Goal: Check status: Check status

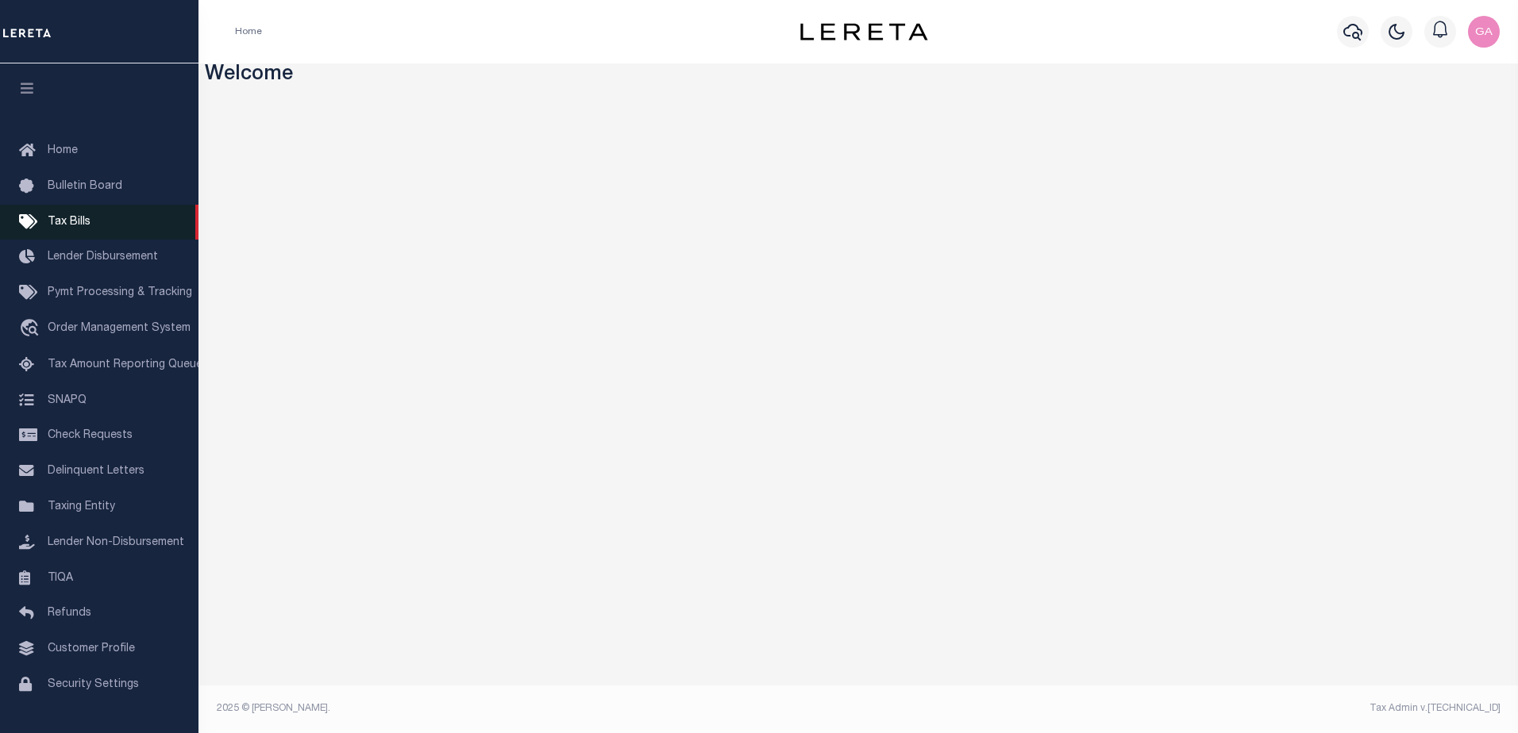
click at [82, 228] on span "Tax Bills" at bounding box center [69, 222] width 43 height 11
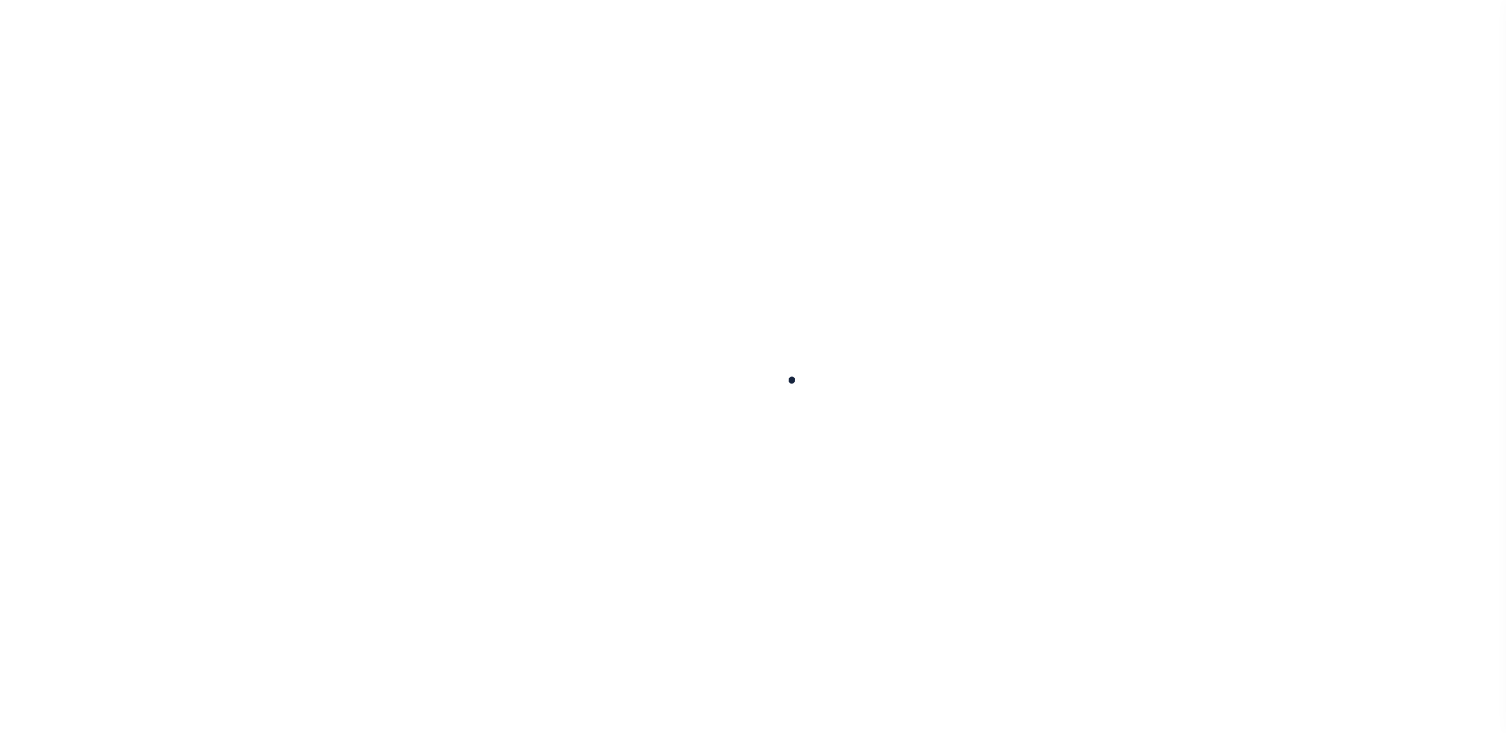
select select
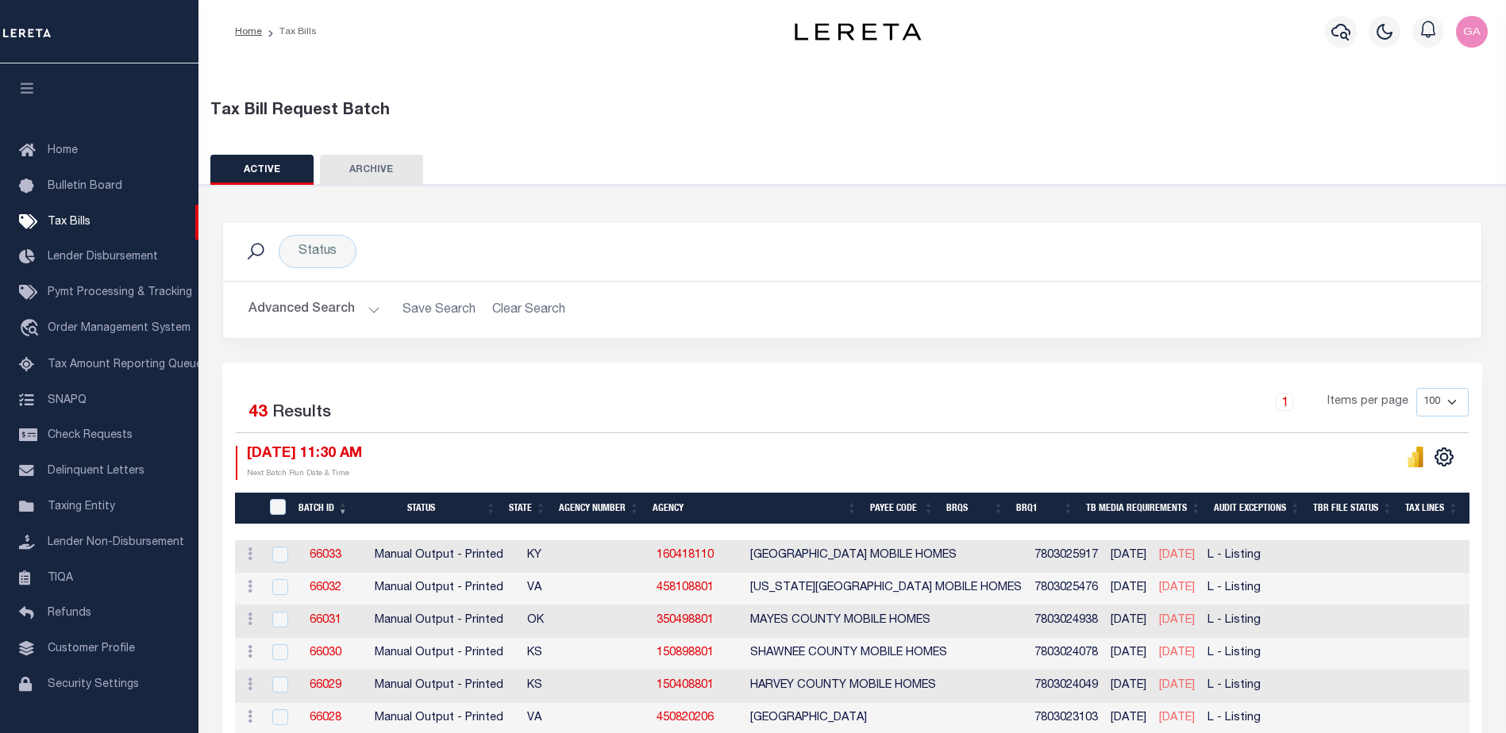
click at [368, 308] on button "Advanced Search" at bounding box center [314, 309] width 132 height 31
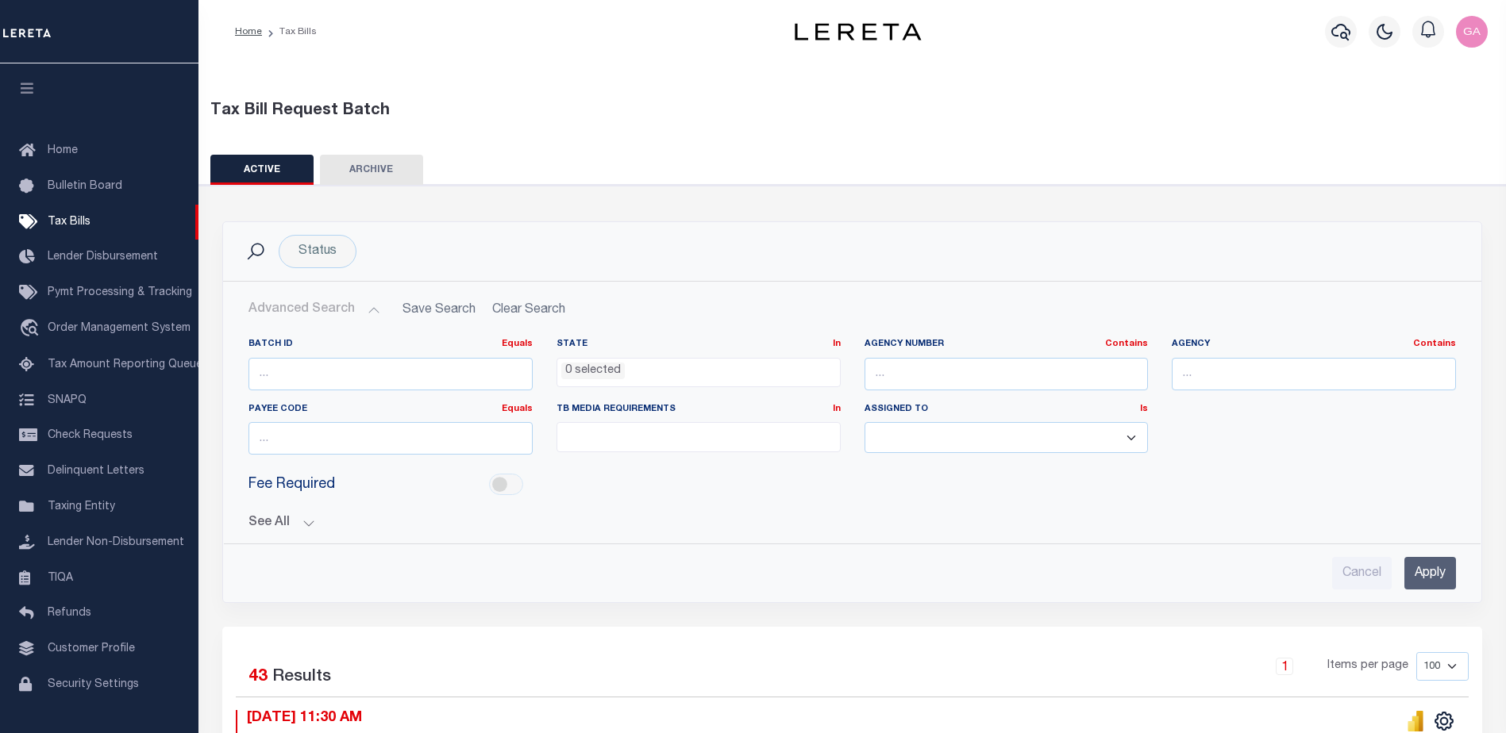
click at [308, 522] on button "See All" at bounding box center [851, 523] width 1207 height 15
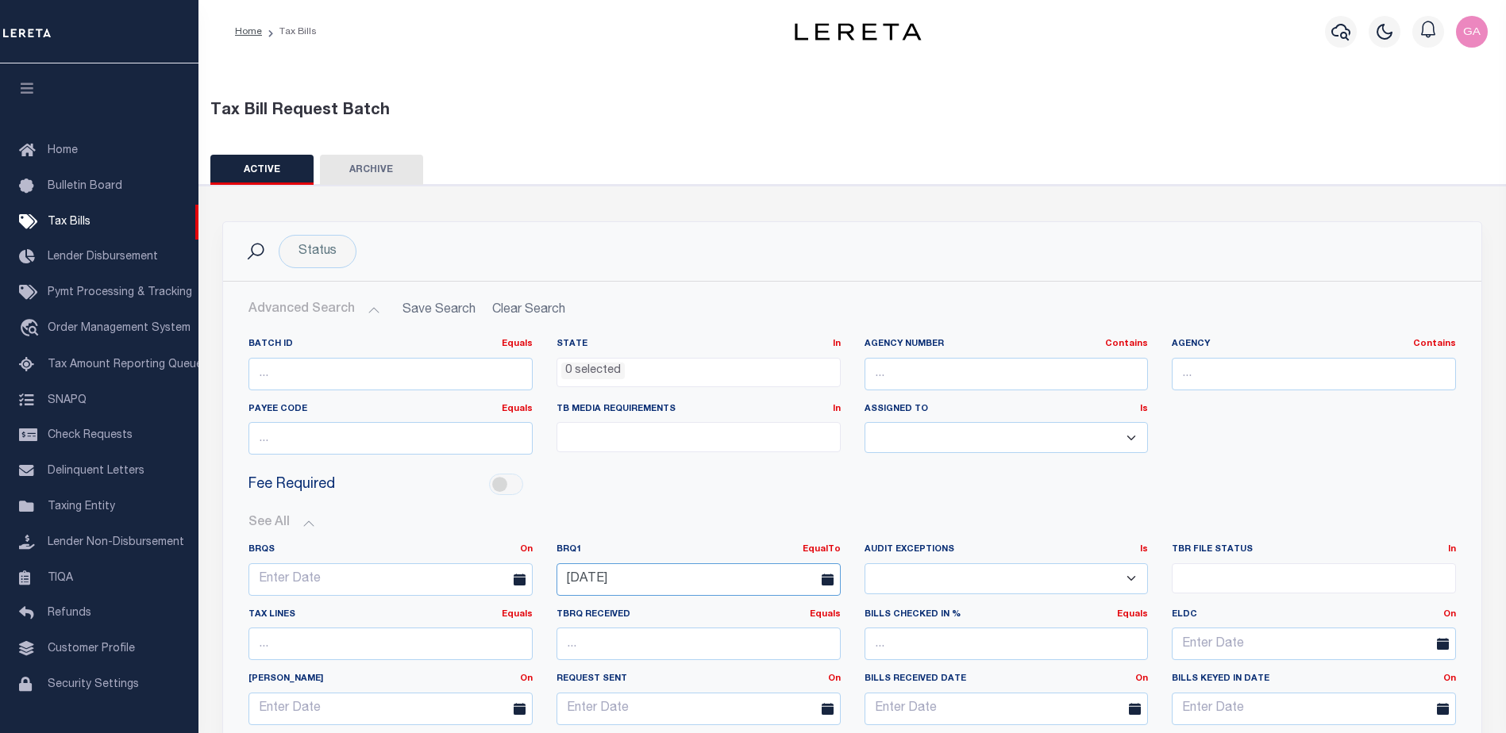
click at [685, 583] on input "[DATE]" at bounding box center [698, 580] width 284 height 33
click at [677, 428] on span "8" at bounding box center [678, 422] width 31 height 31
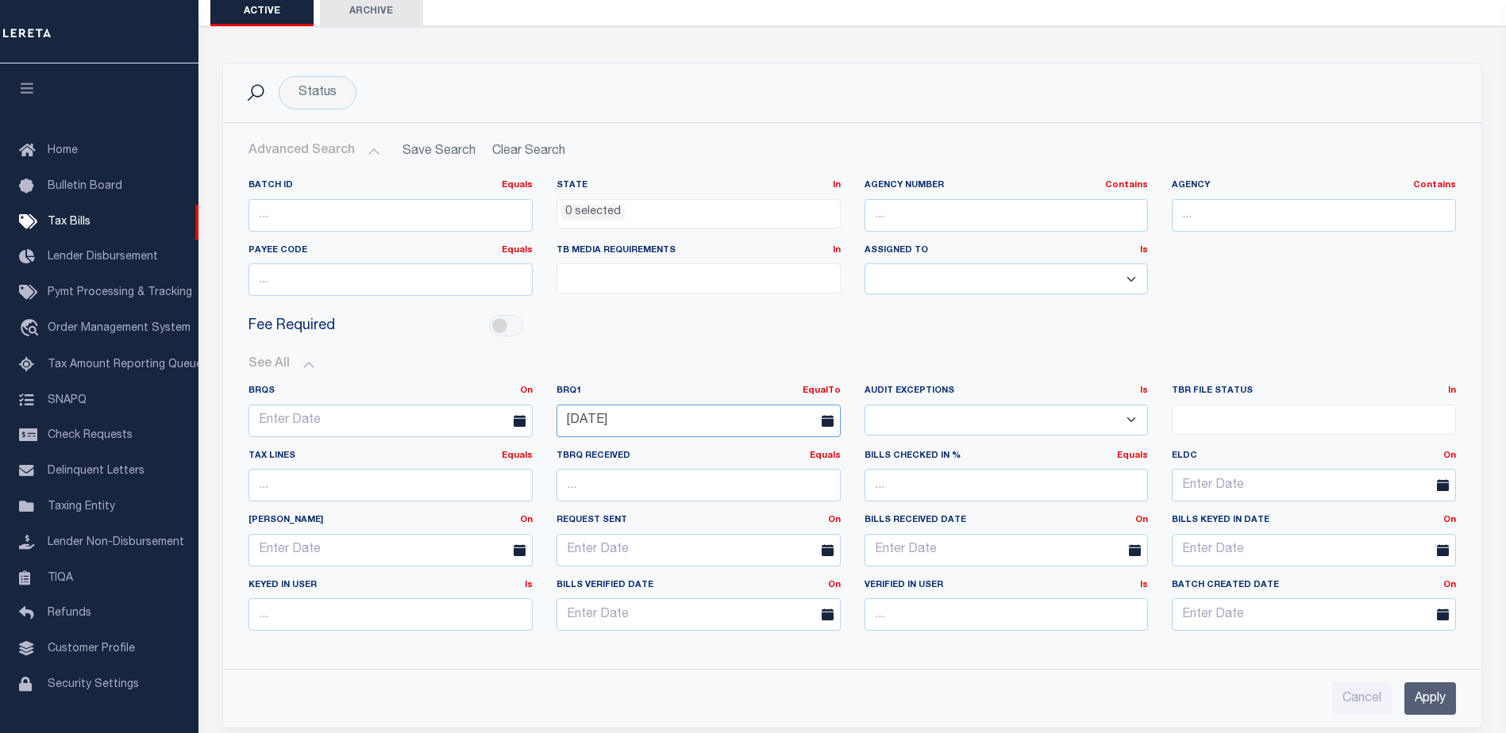
scroll to position [238, 0]
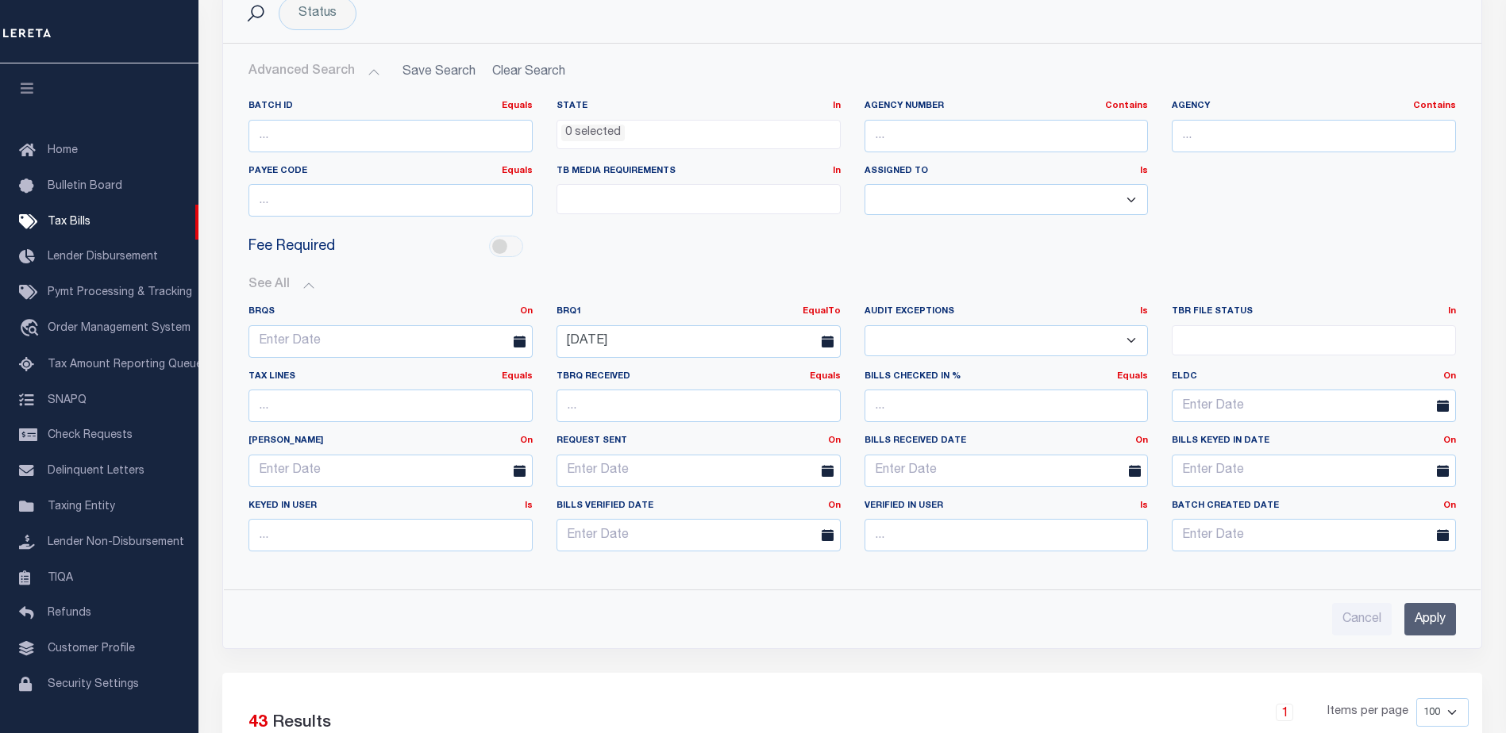
click at [1435, 619] on input "Apply" at bounding box center [1430, 619] width 52 height 33
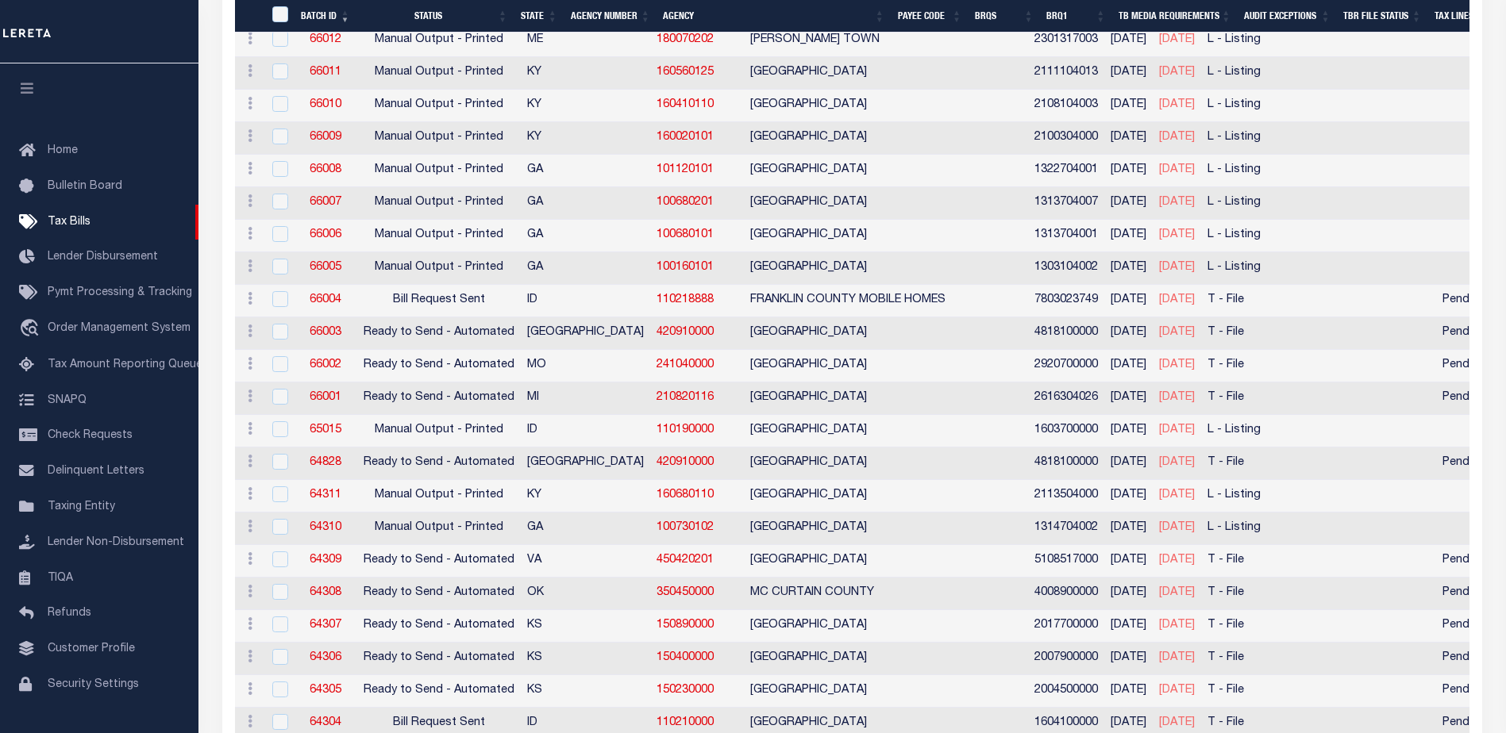
scroll to position [1104, 0]
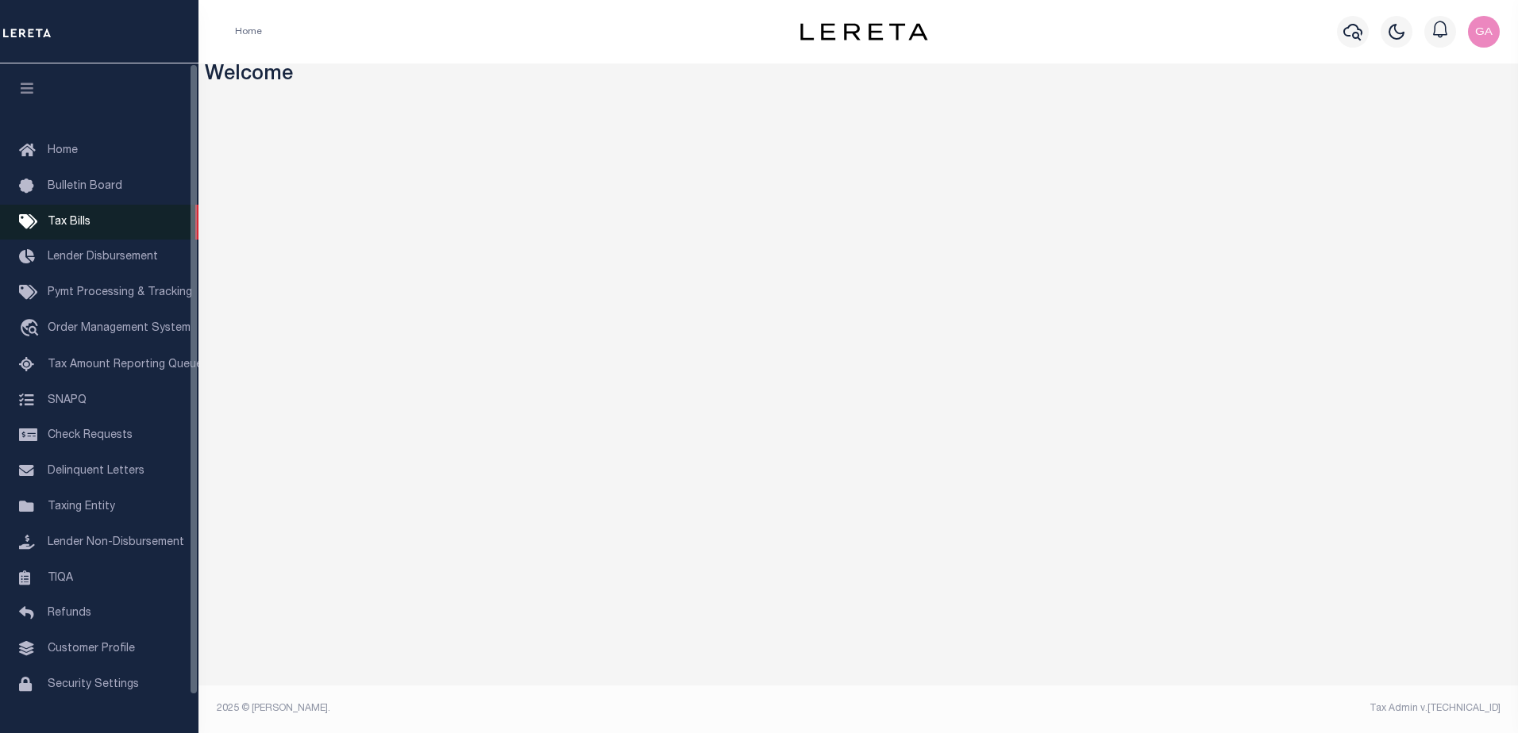
click at [80, 217] on span "Tax Bills" at bounding box center [69, 222] width 43 height 11
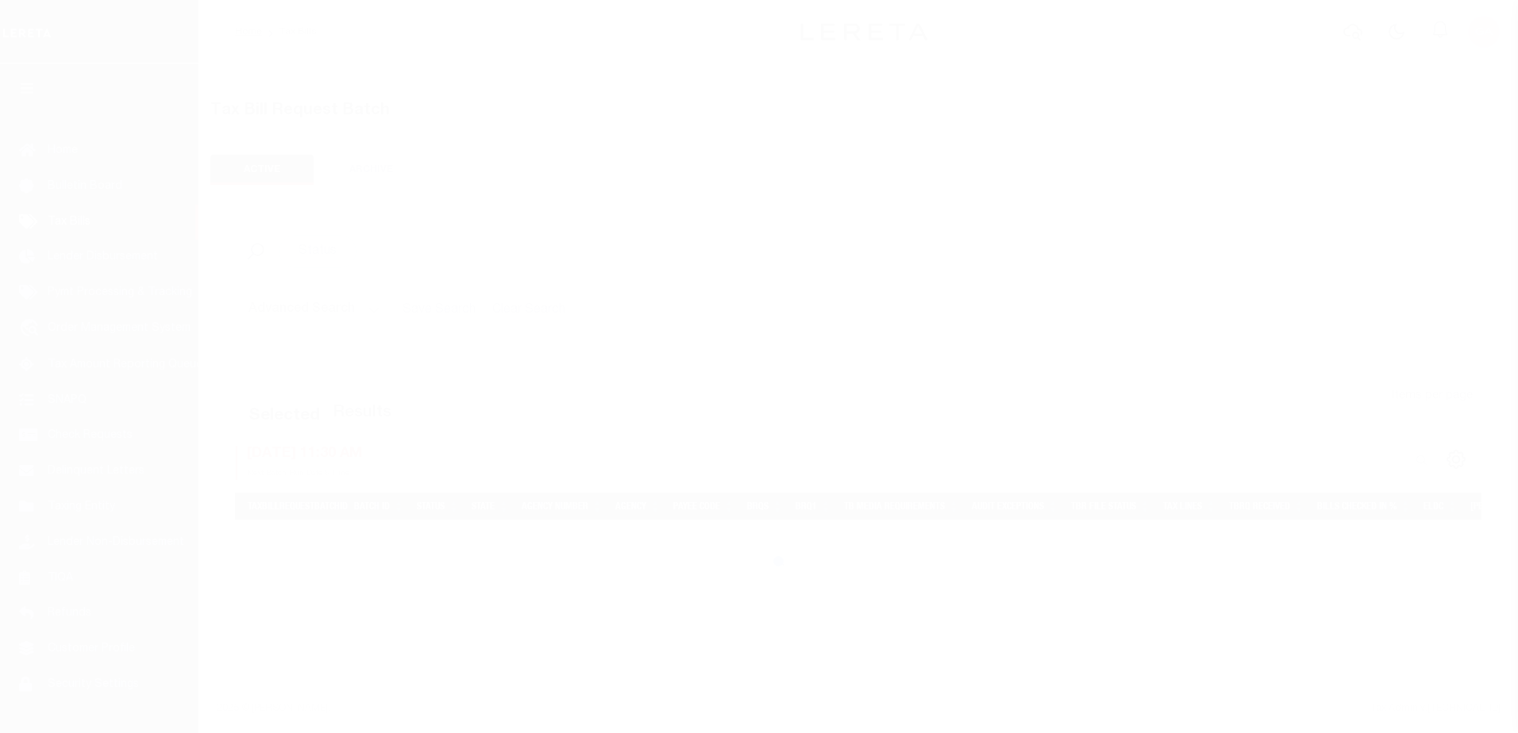
select select
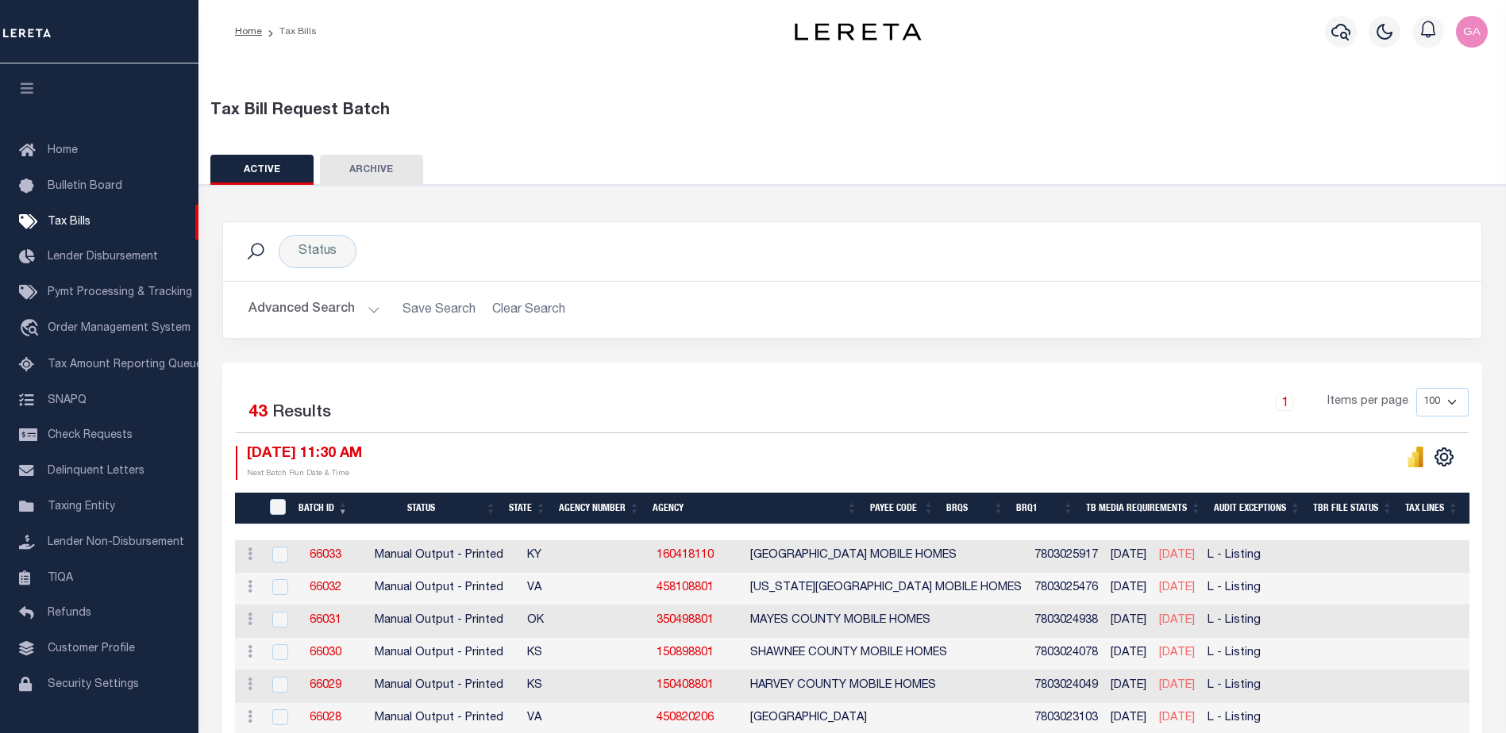
click at [365, 307] on button "Advanced Search" at bounding box center [314, 309] width 132 height 31
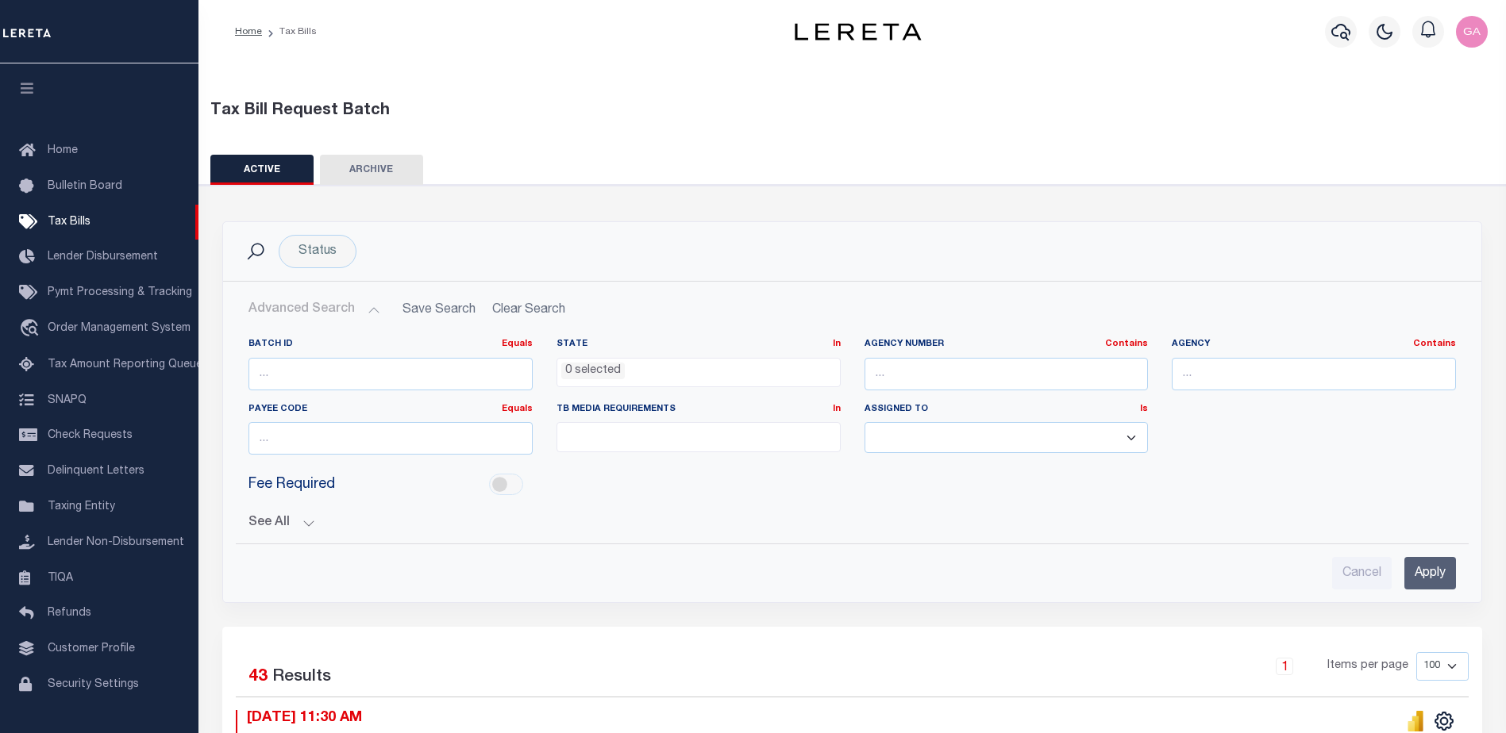
click at [367, 309] on button "Advanced Search" at bounding box center [314, 309] width 132 height 31
click at [306, 525] on button "See All" at bounding box center [851, 523] width 1207 height 15
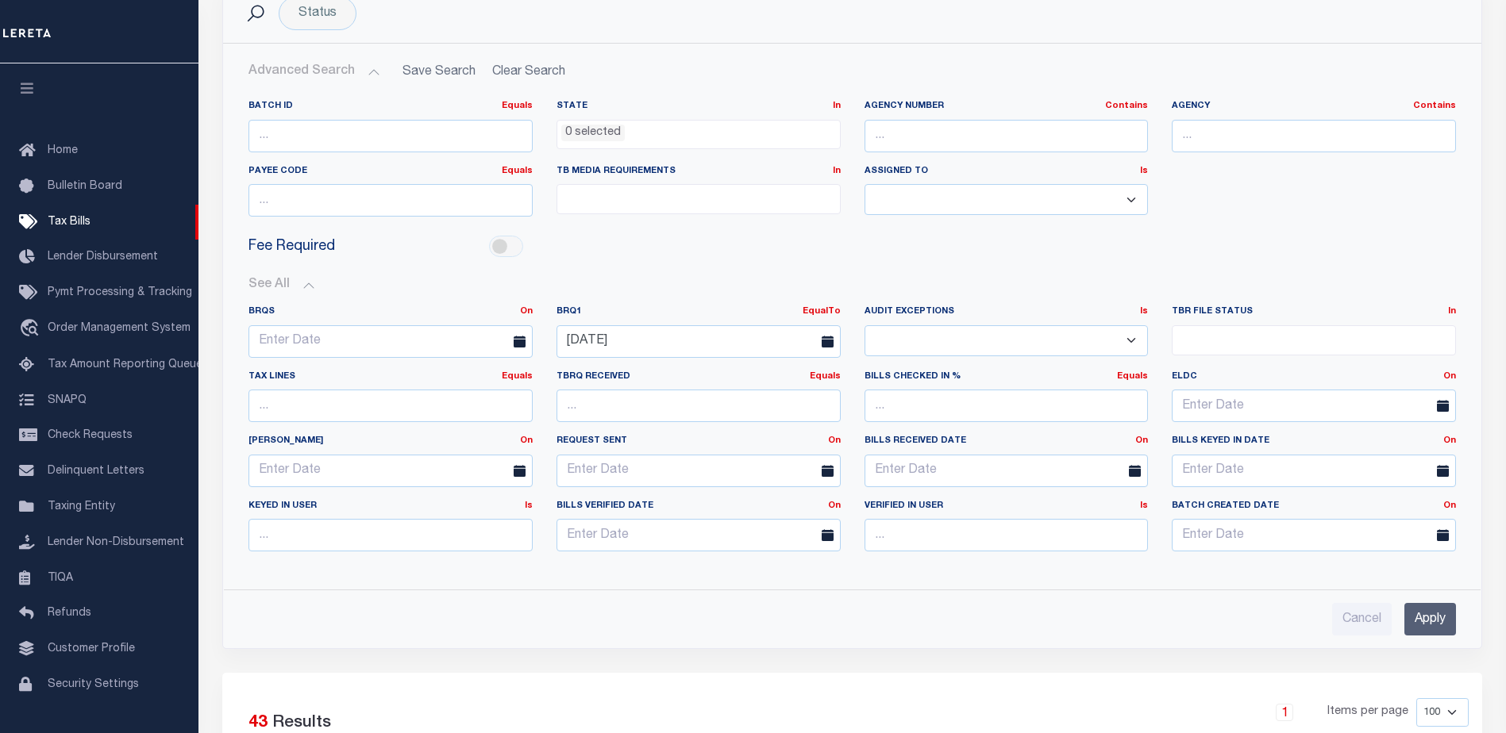
scroll to position [476, 0]
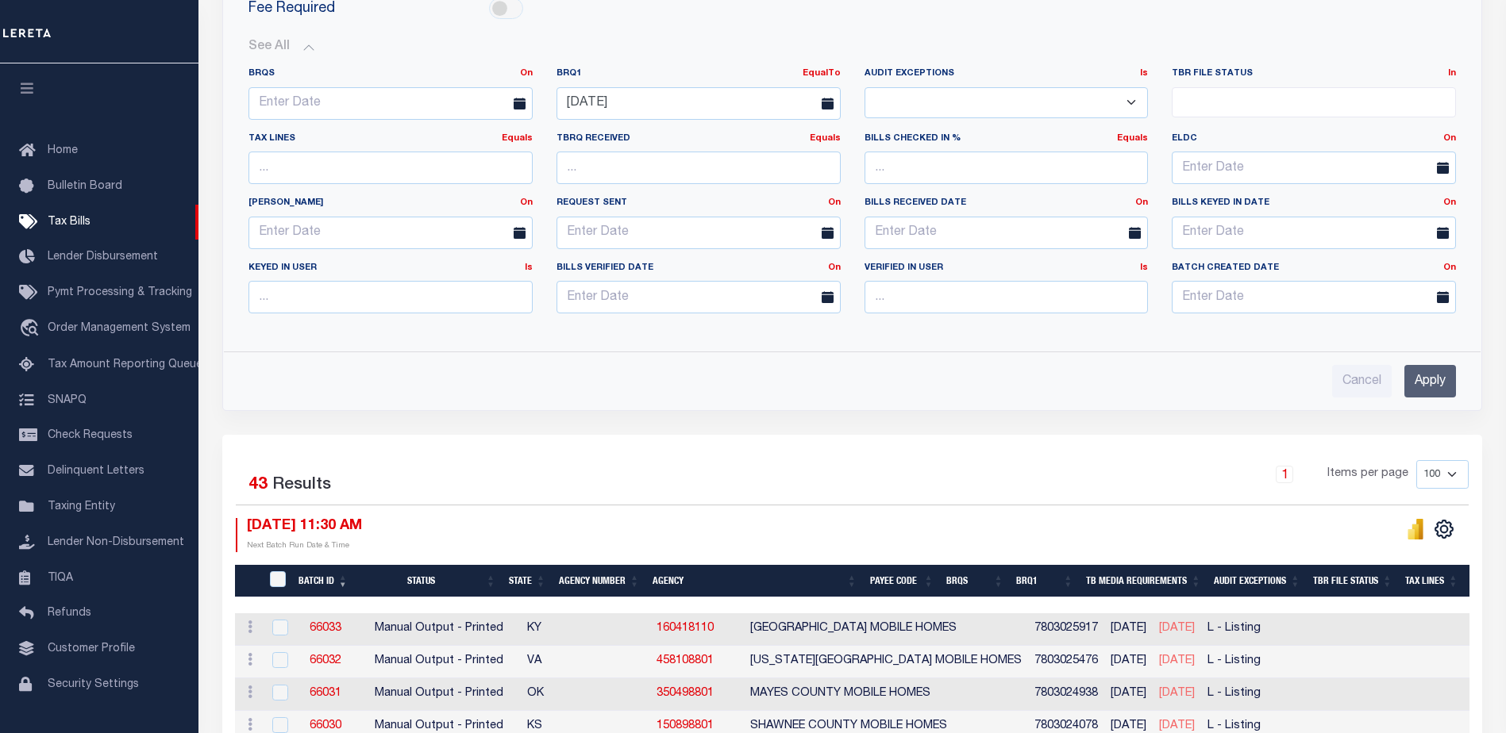
click at [1426, 387] on input "Apply" at bounding box center [1430, 381] width 52 height 33
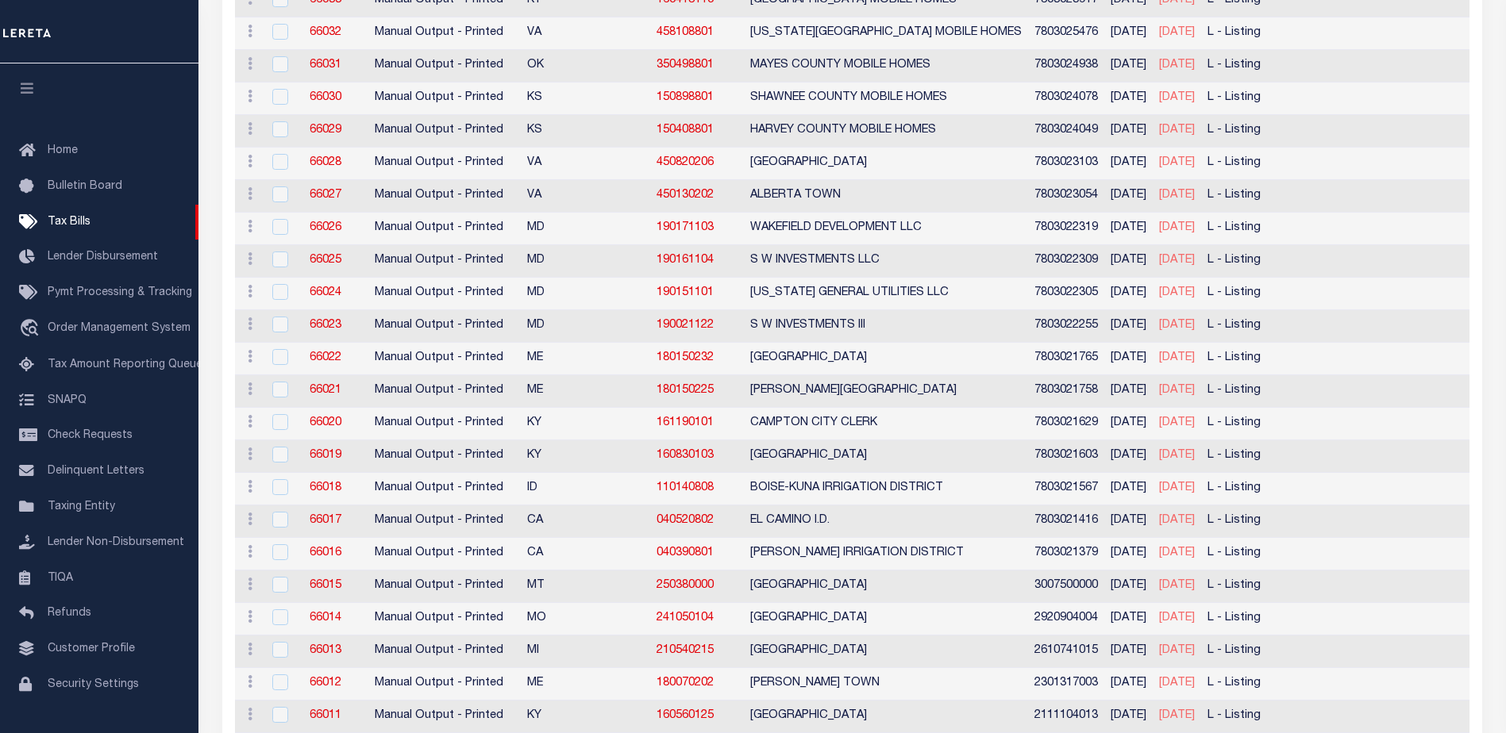
scroll to position [0, 0]
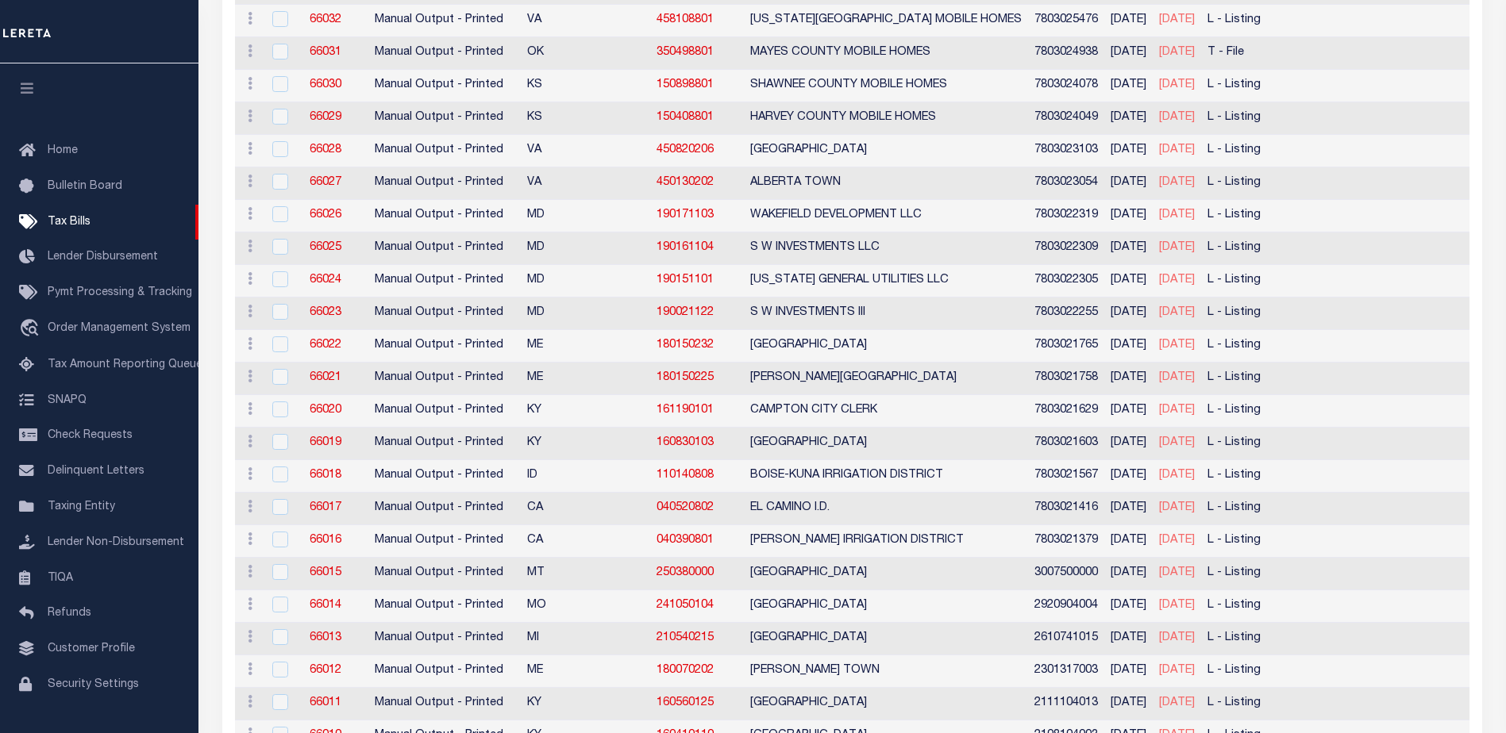
scroll to position [13, 0]
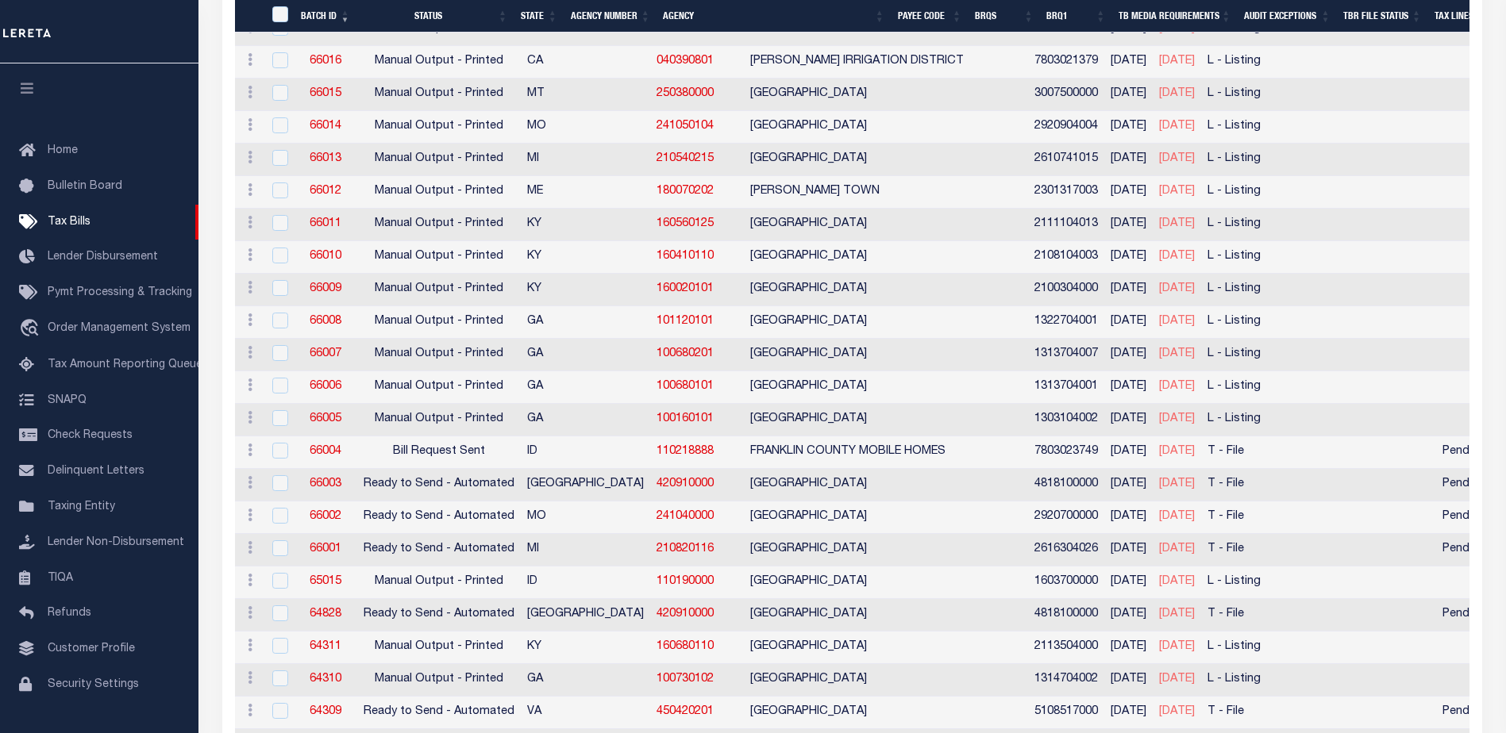
scroll to position [1283, 0]
